Goal: Navigation & Orientation: Find specific page/section

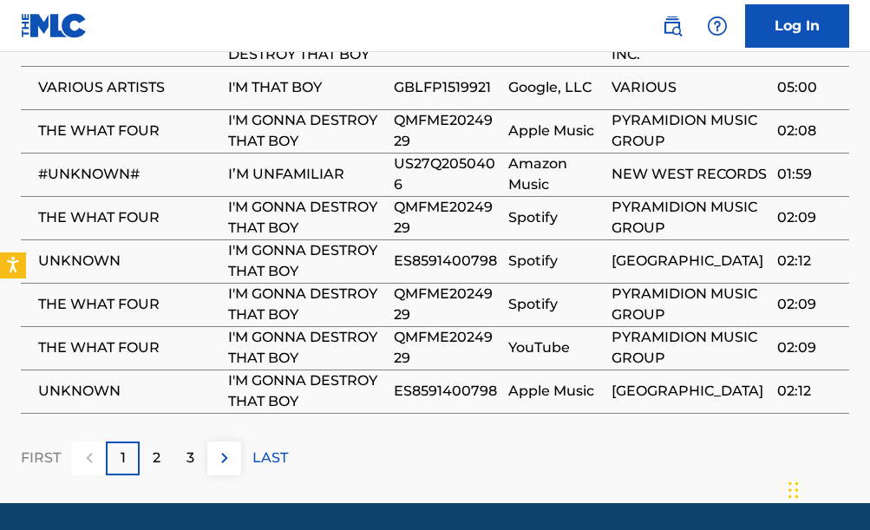
scroll to position [1579, 0]
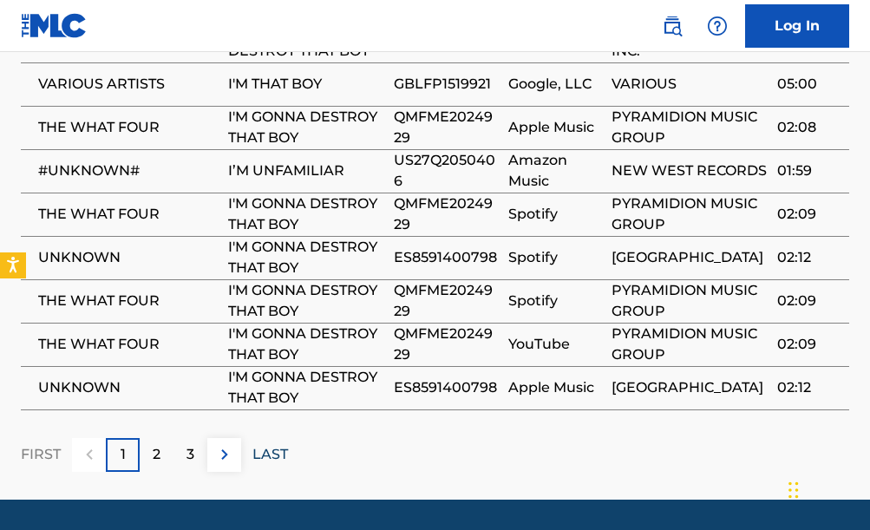
click at [269, 444] on p "LAST" at bounding box center [270, 454] width 36 height 21
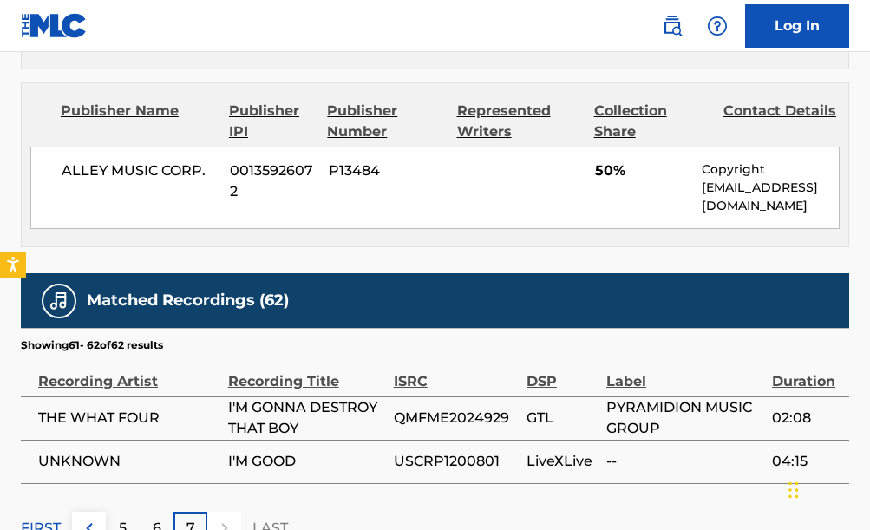
scroll to position [1267, 0]
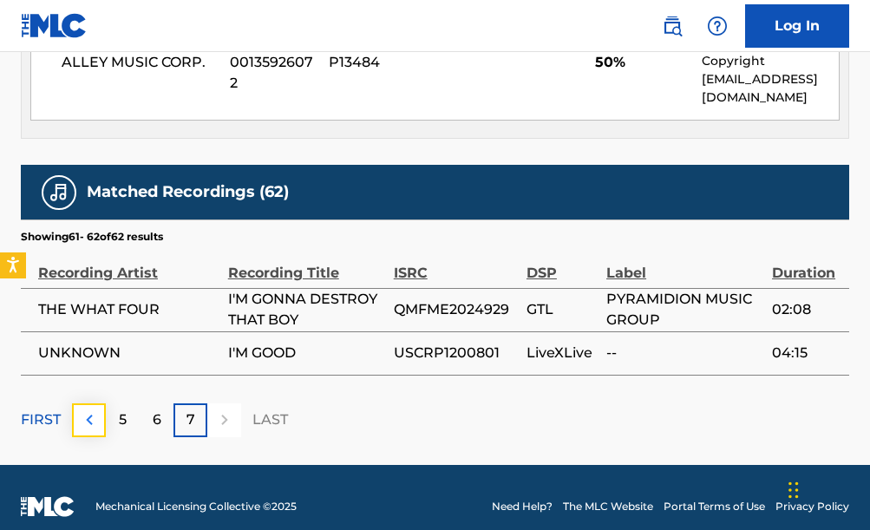
click at [83, 409] on img at bounding box center [89, 419] width 21 height 21
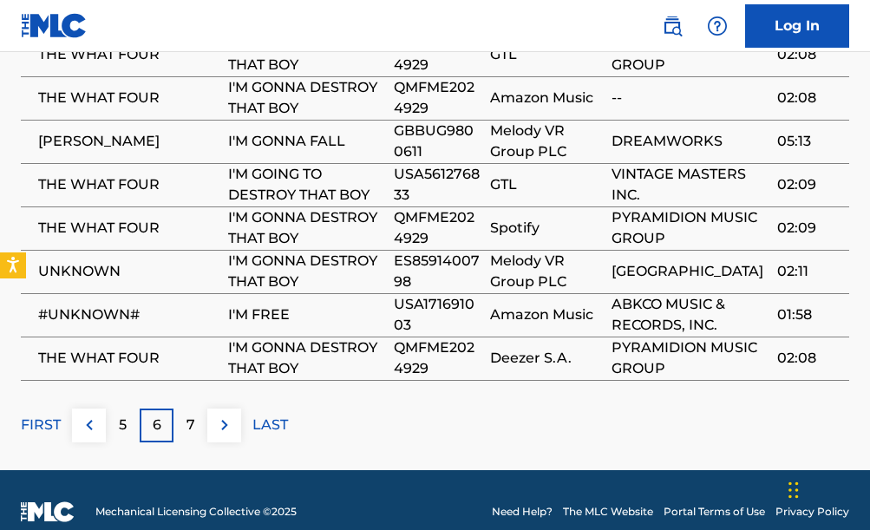
scroll to position [1614, 0]
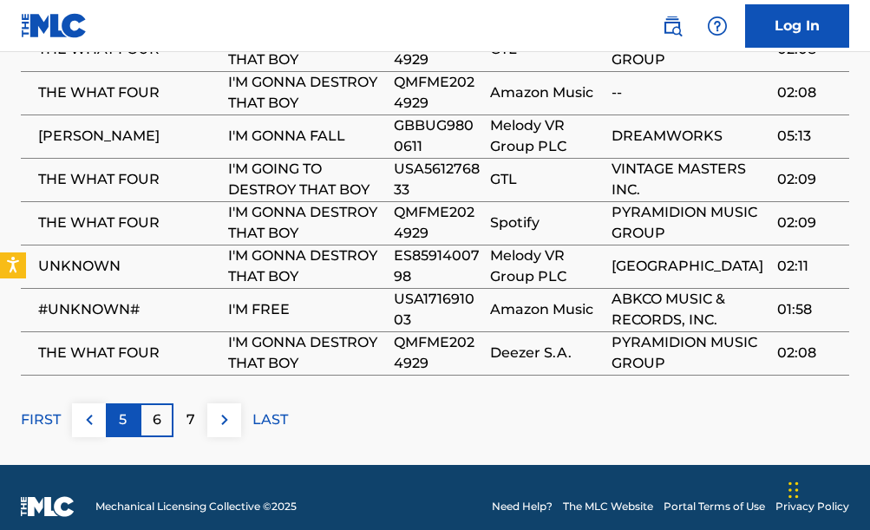
click at [123, 409] on p "5" at bounding box center [123, 419] width 8 height 21
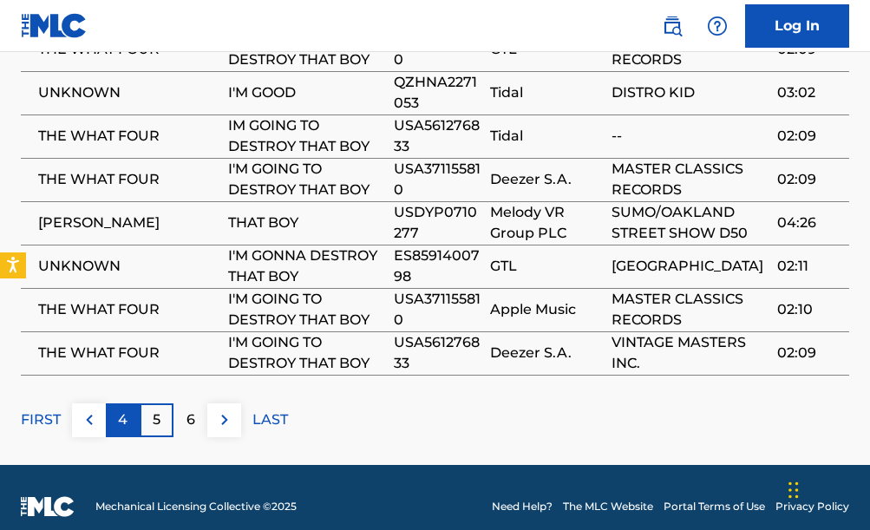
click at [119, 409] on p "4" at bounding box center [123, 419] width 10 height 21
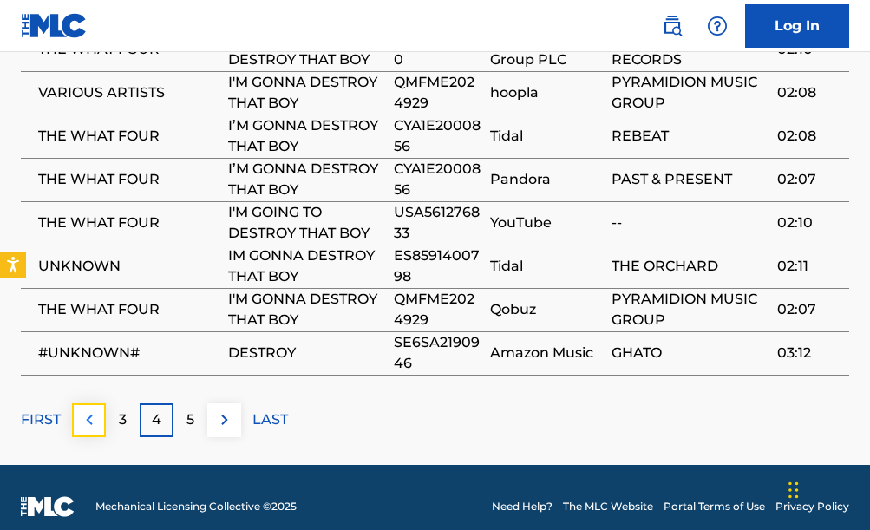
click at [82, 409] on img at bounding box center [89, 419] width 21 height 21
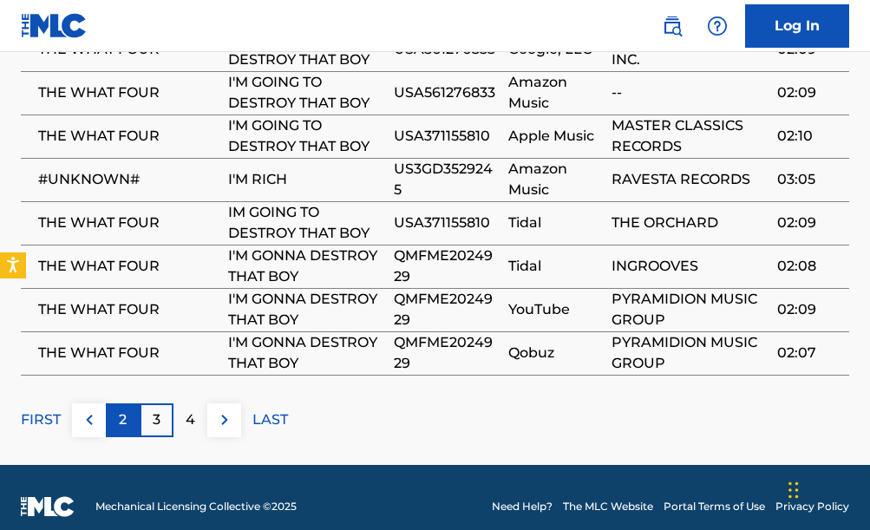
click at [128, 403] on div "2" at bounding box center [123, 420] width 34 height 34
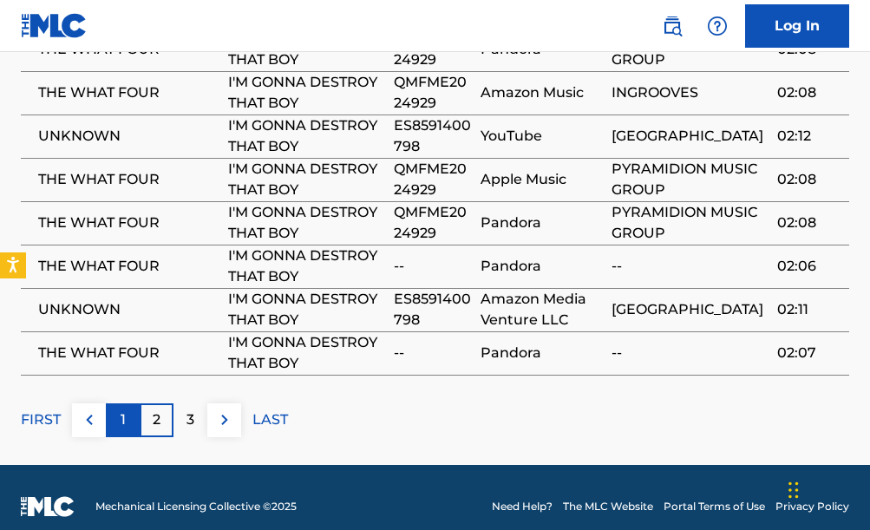
click at [113, 403] on div "1" at bounding box center [123, 420] width 34 height 34
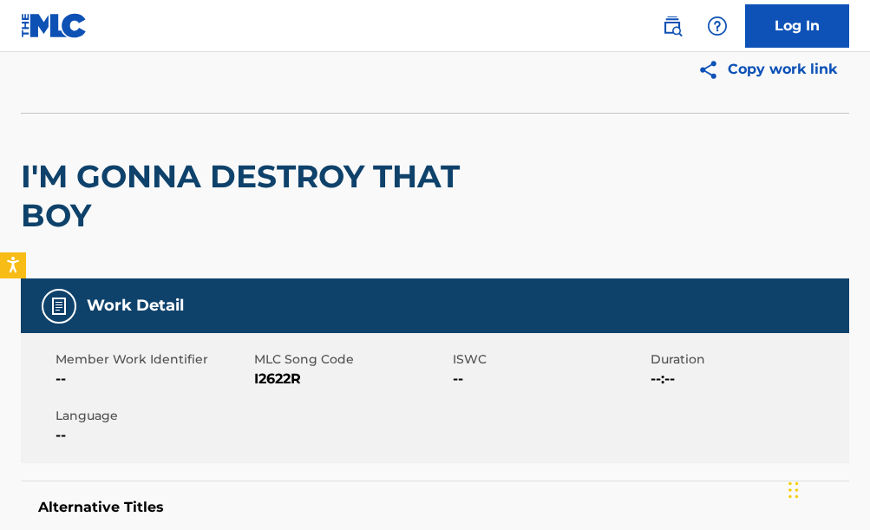
scroll to position [35, 0]
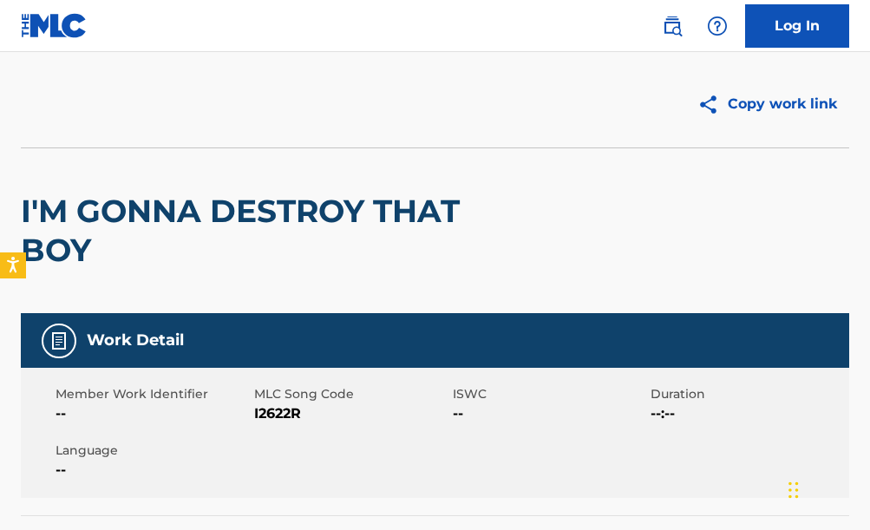
click at [520, 130] on div "Copy work link" at bounding box center [435, 104] width 828 height 87
